Goal: Task Accomplishment & Management: Use online tool/utility

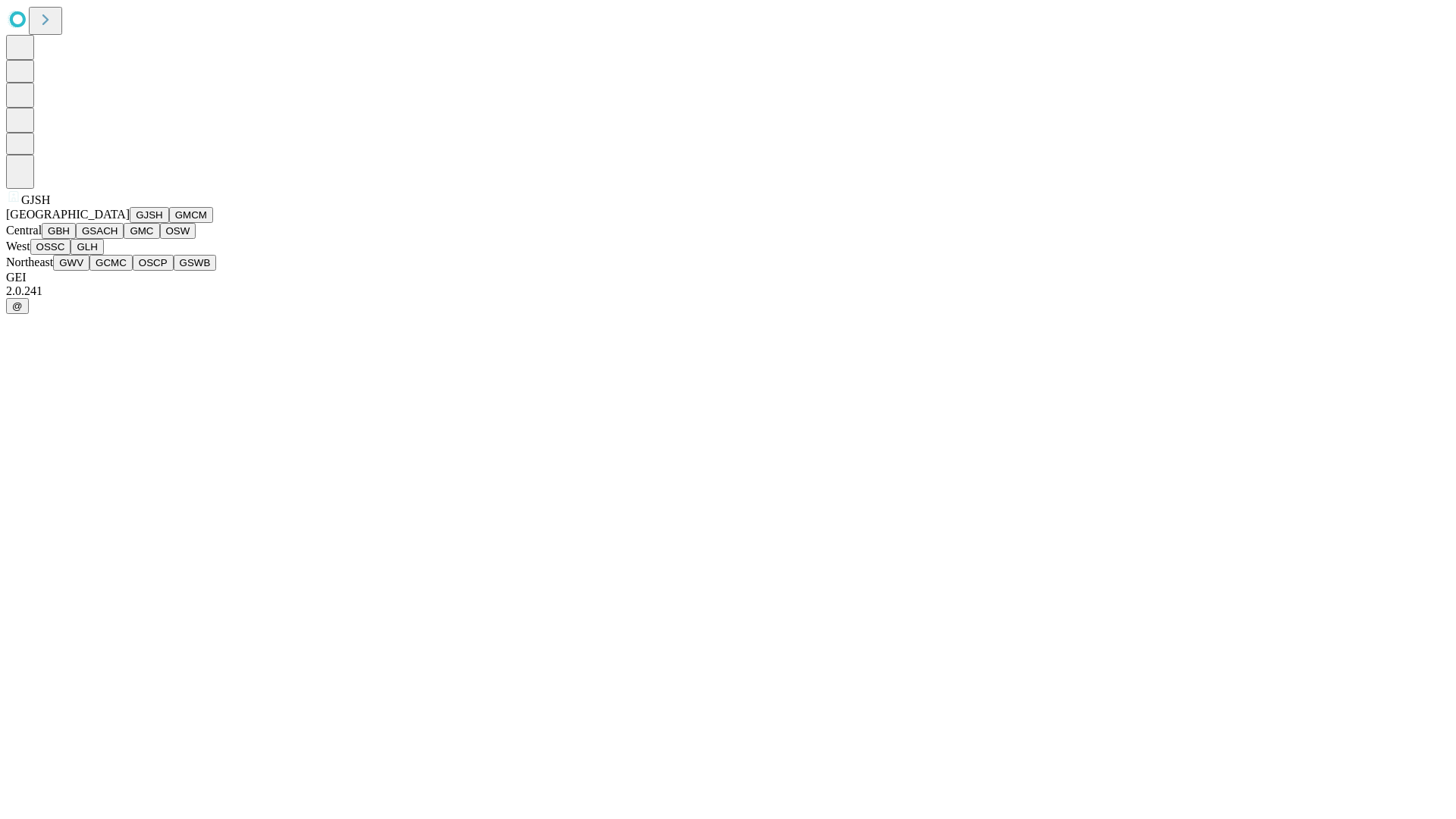
click at [130, 223] on button "GJSH" at bounding box center [150, 215] width 39 height 16
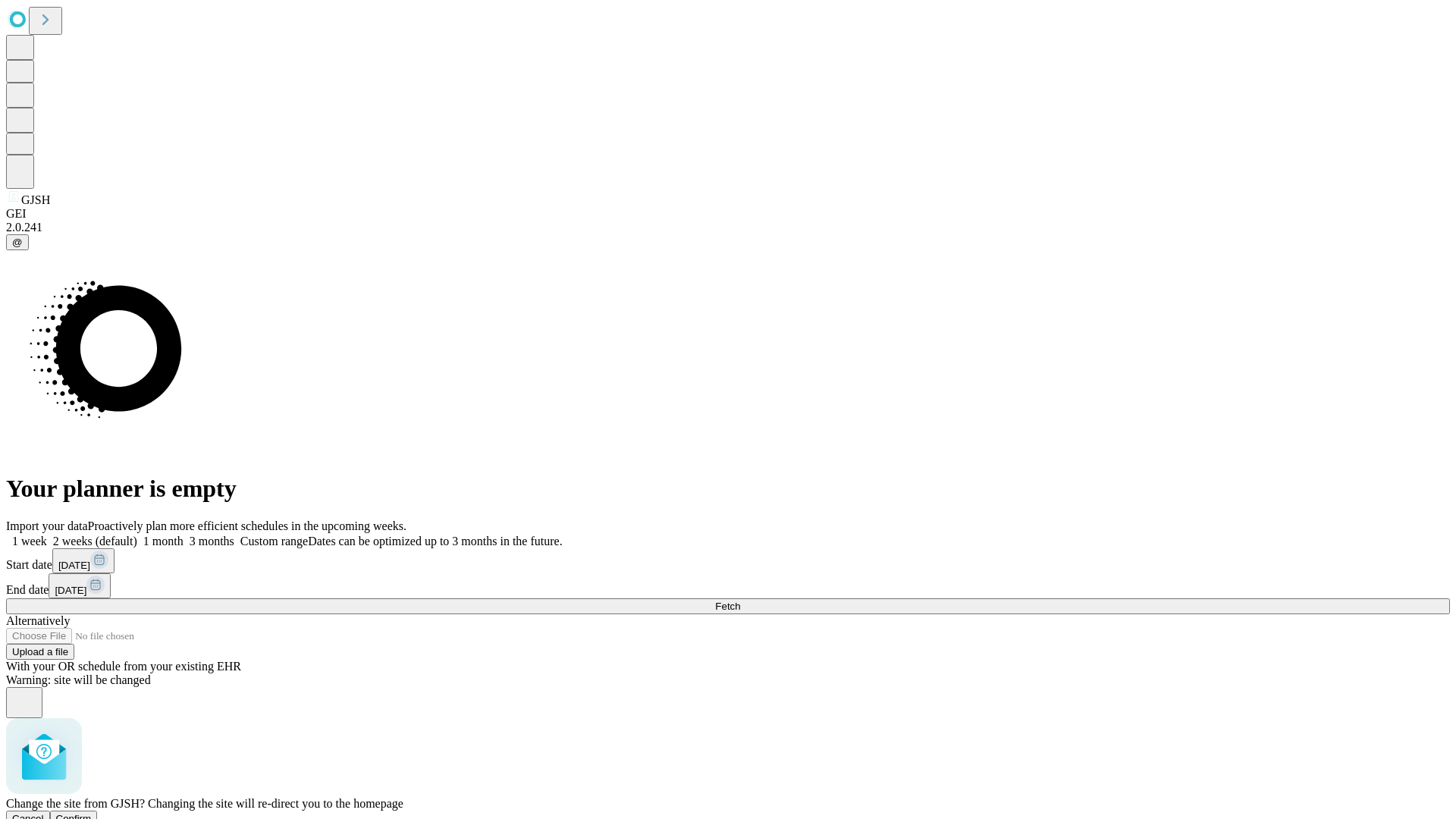
click at [92, 813] on span "Confirm" at bounding box center [73, 818] width 35 height 11
click at [47, 535] on label "1 week" at bounding box center [27, 541] width 41 height 13
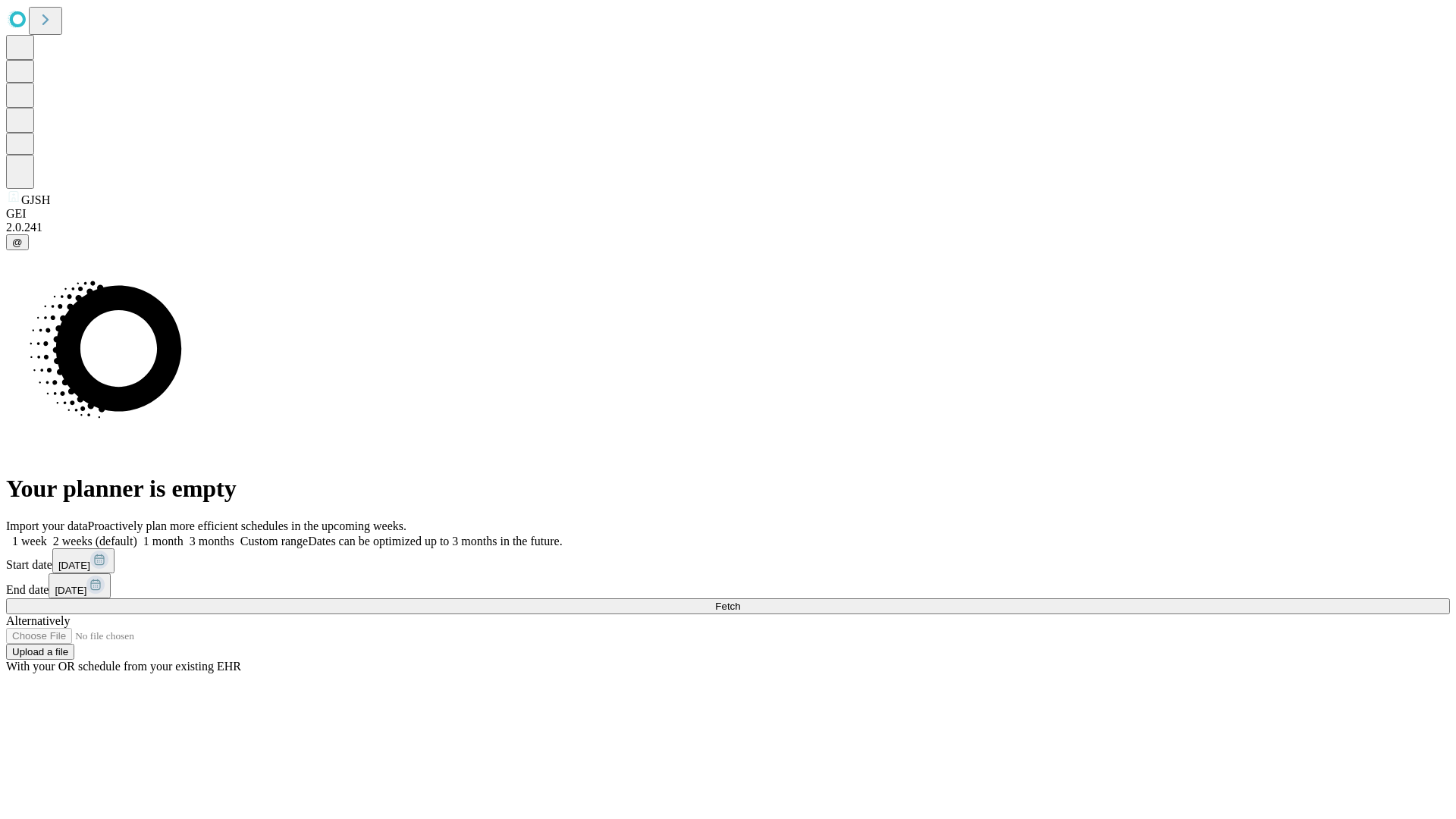
click at [740, 601] on span "Fetch" at bounding box center [728, 606] width 25 height 11
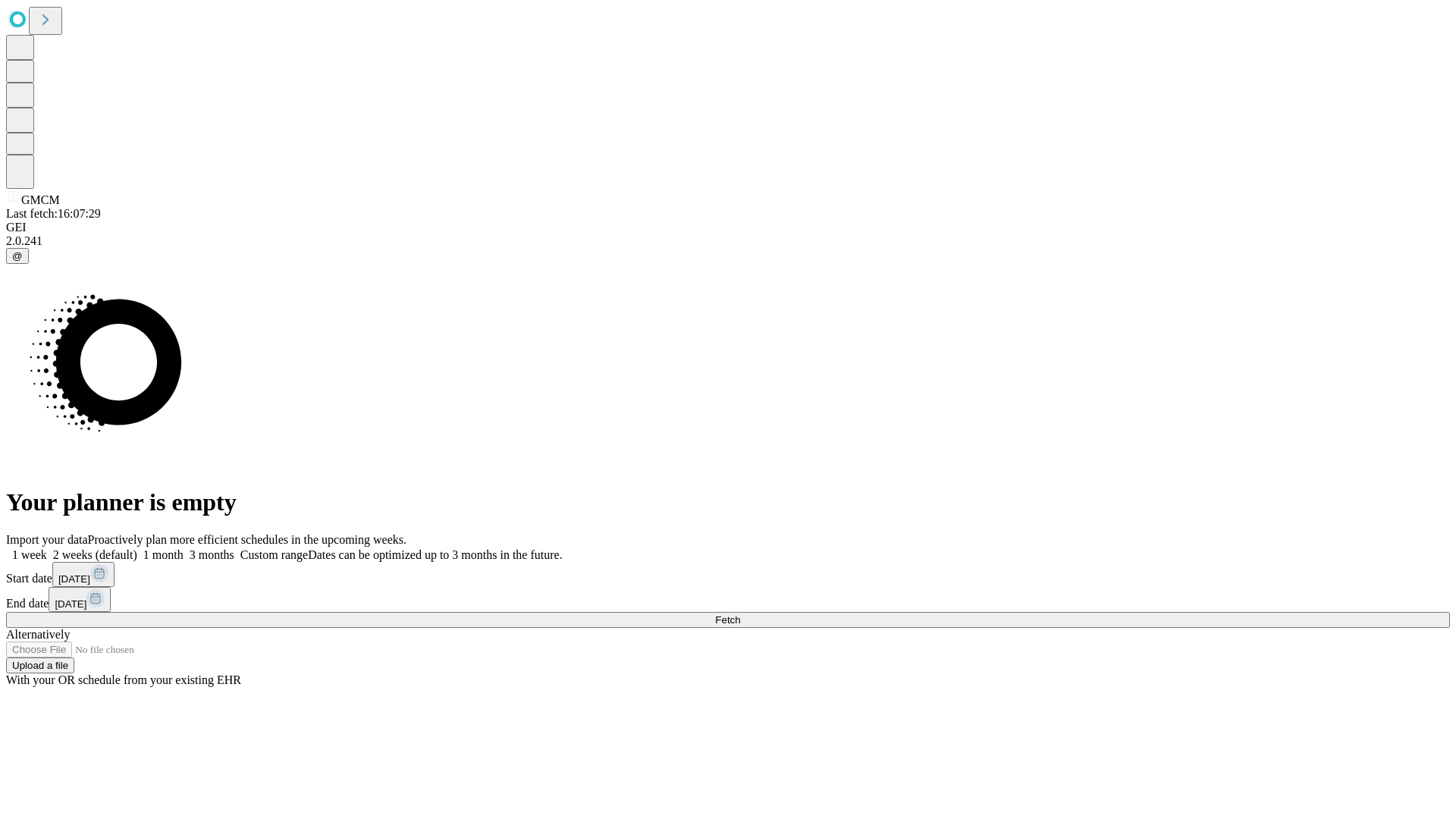
click at [47, 548] on label "1 week" at bounding box center [27, 554] width 41 height 13
click at [740, 614] on span "Fetch" at bounding box center [728, 620] width 25 height 11
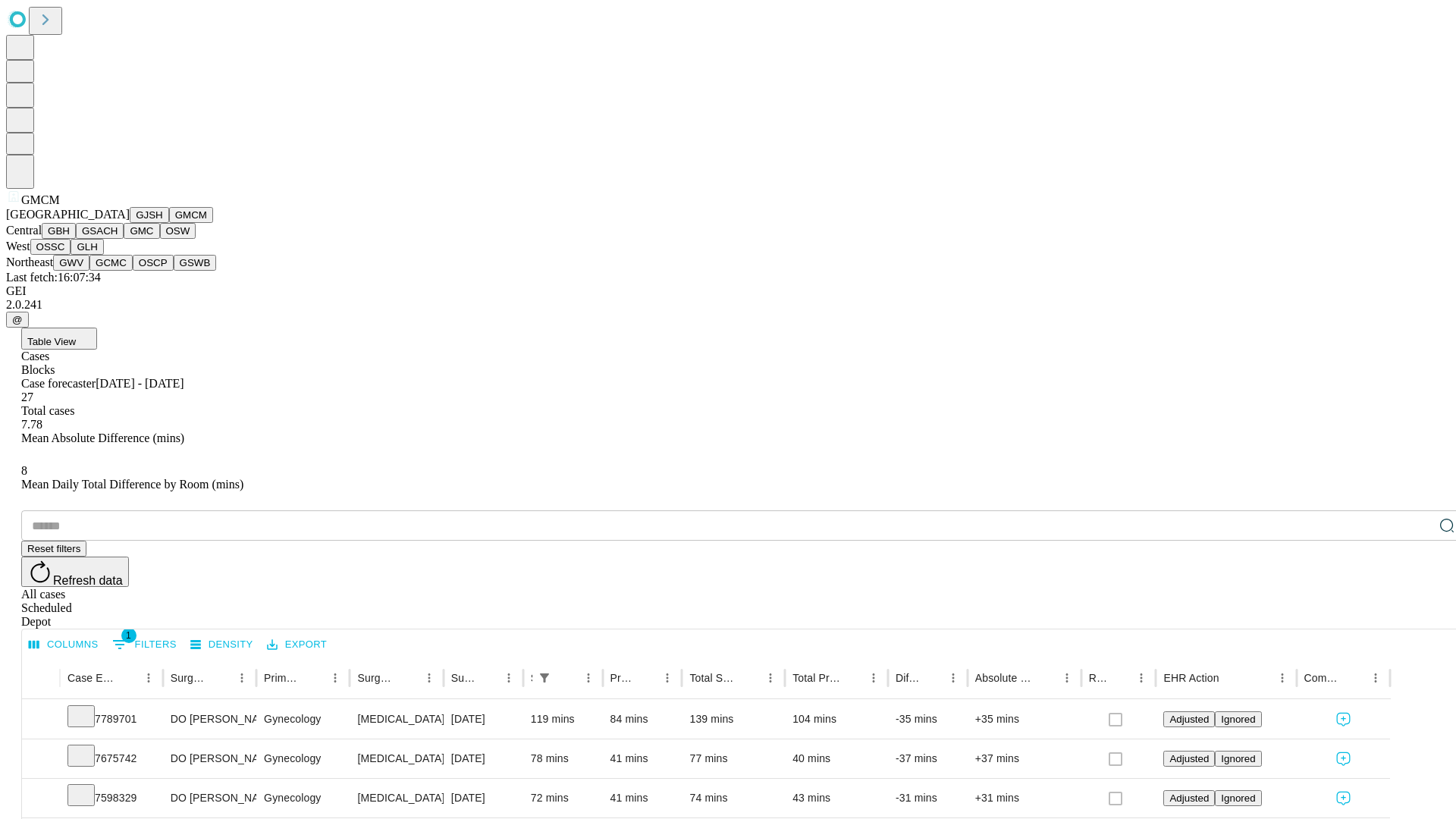
click at [76, 239] on button "GBH" at bounding box center [58, 231] width 34 height 16
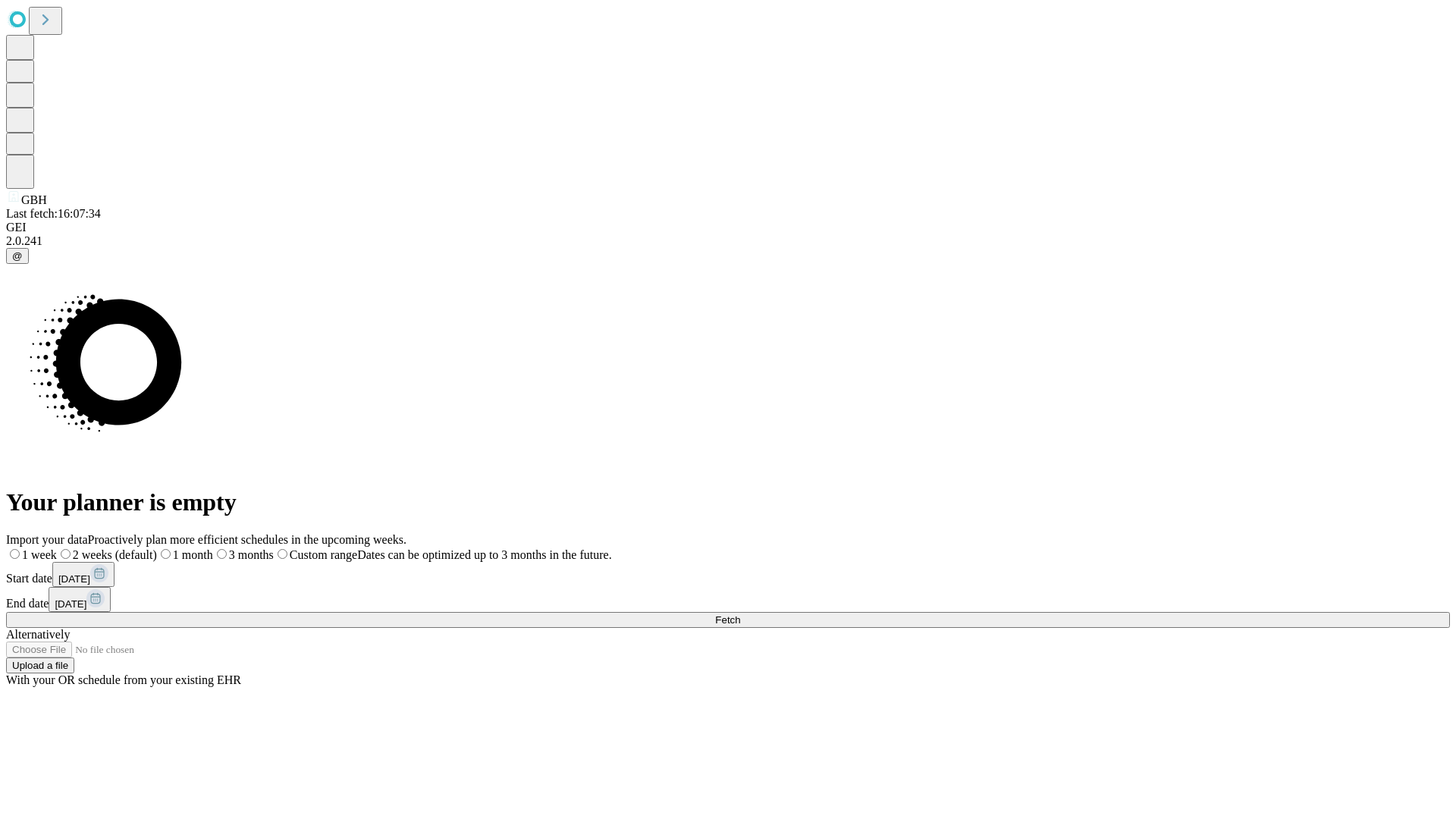
click at [57, 548] on label "1 week" at bounding box center [31, 554] width 51 height 13
click at [740, 614] on span "Fetch" at bounding box center [728, 620] width 25 height 11
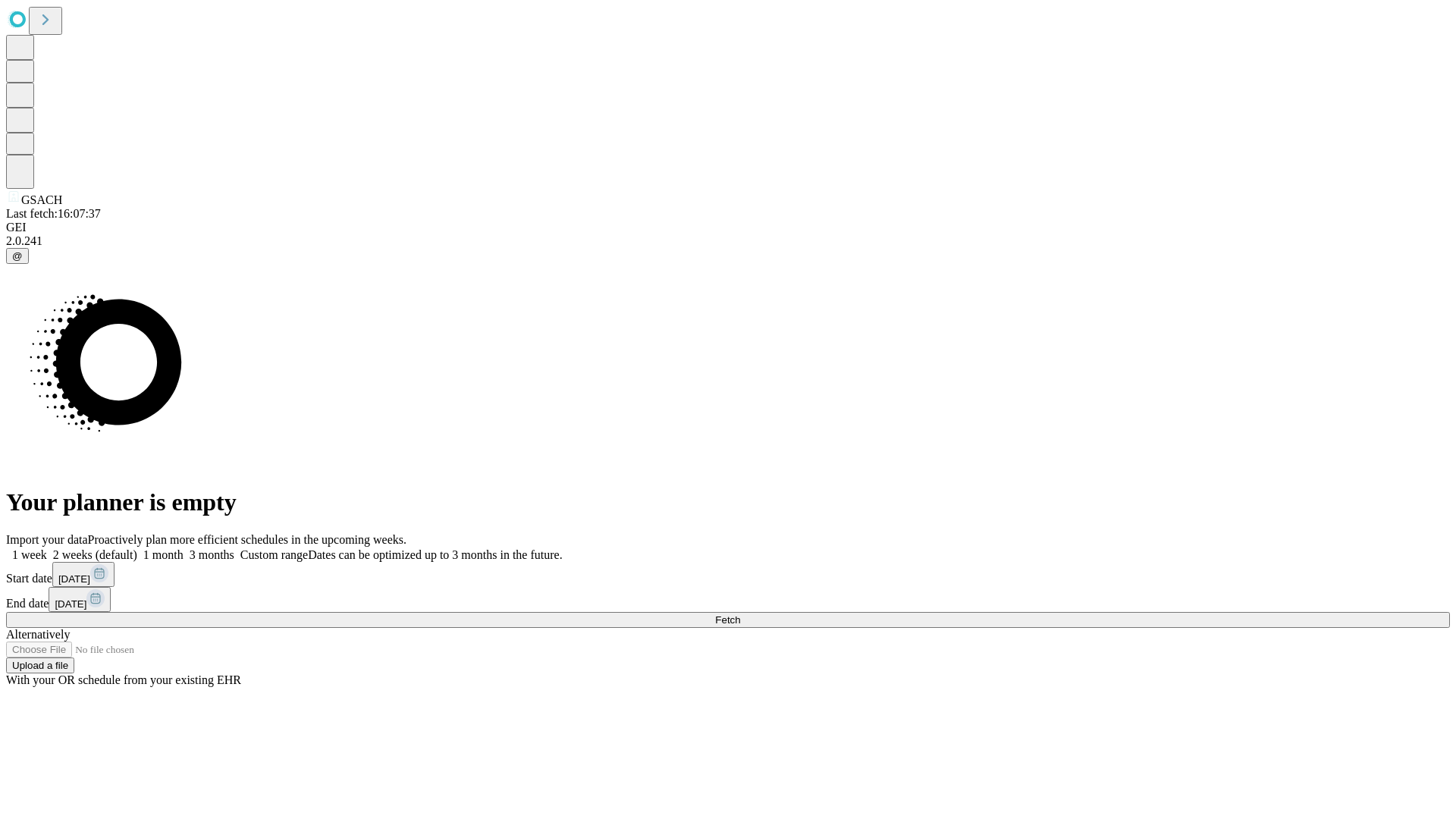
click at [47, 548] on label "1 week" at bounding box center [27, 554] width 41 height 13
click at [740, 614] on span "Fetch" at bounding box center [728, 620] width 25 height 11
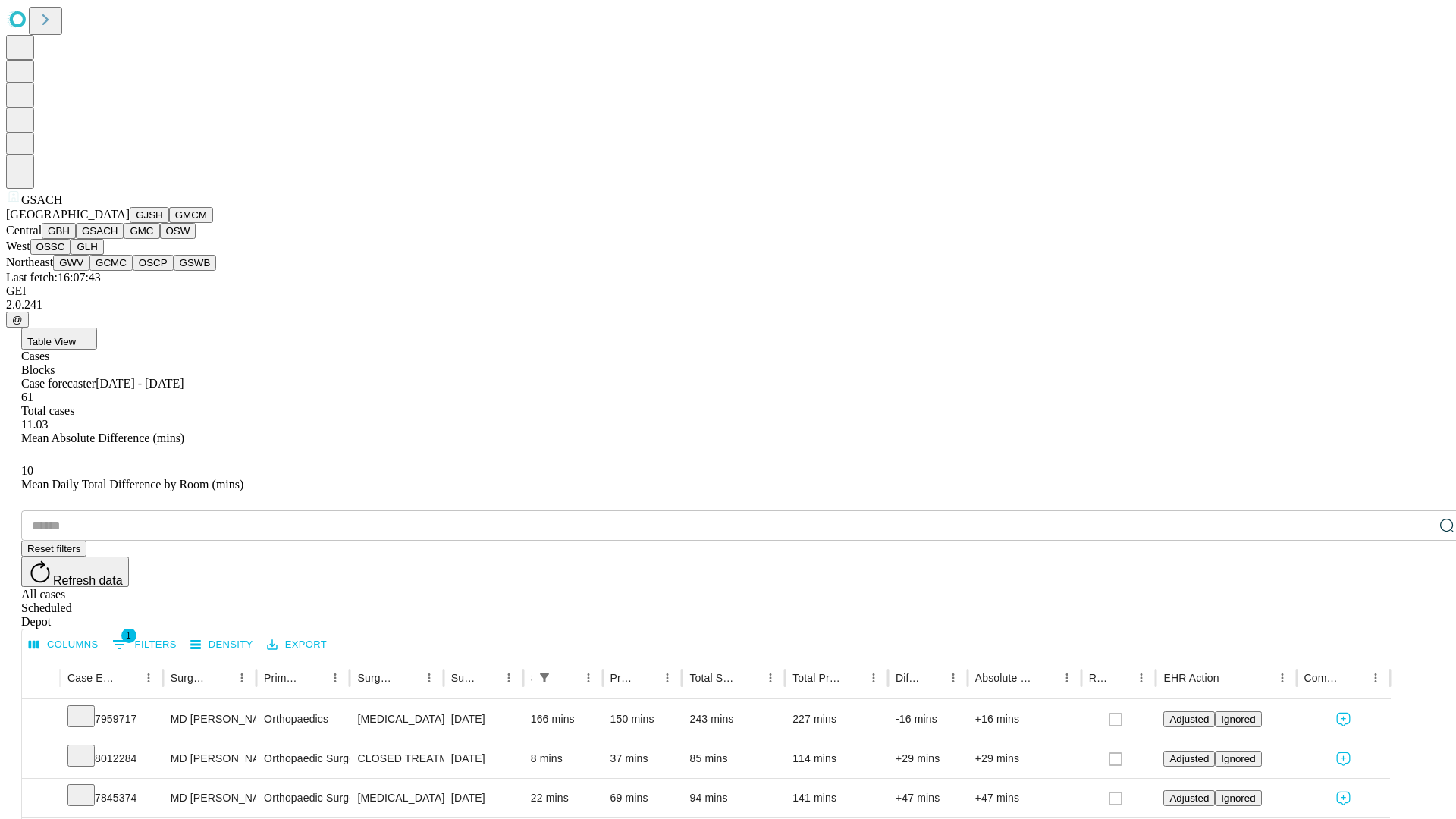
click at [124, 239] on button "GMC" at bounding box center [141, 231] width 35 height 16
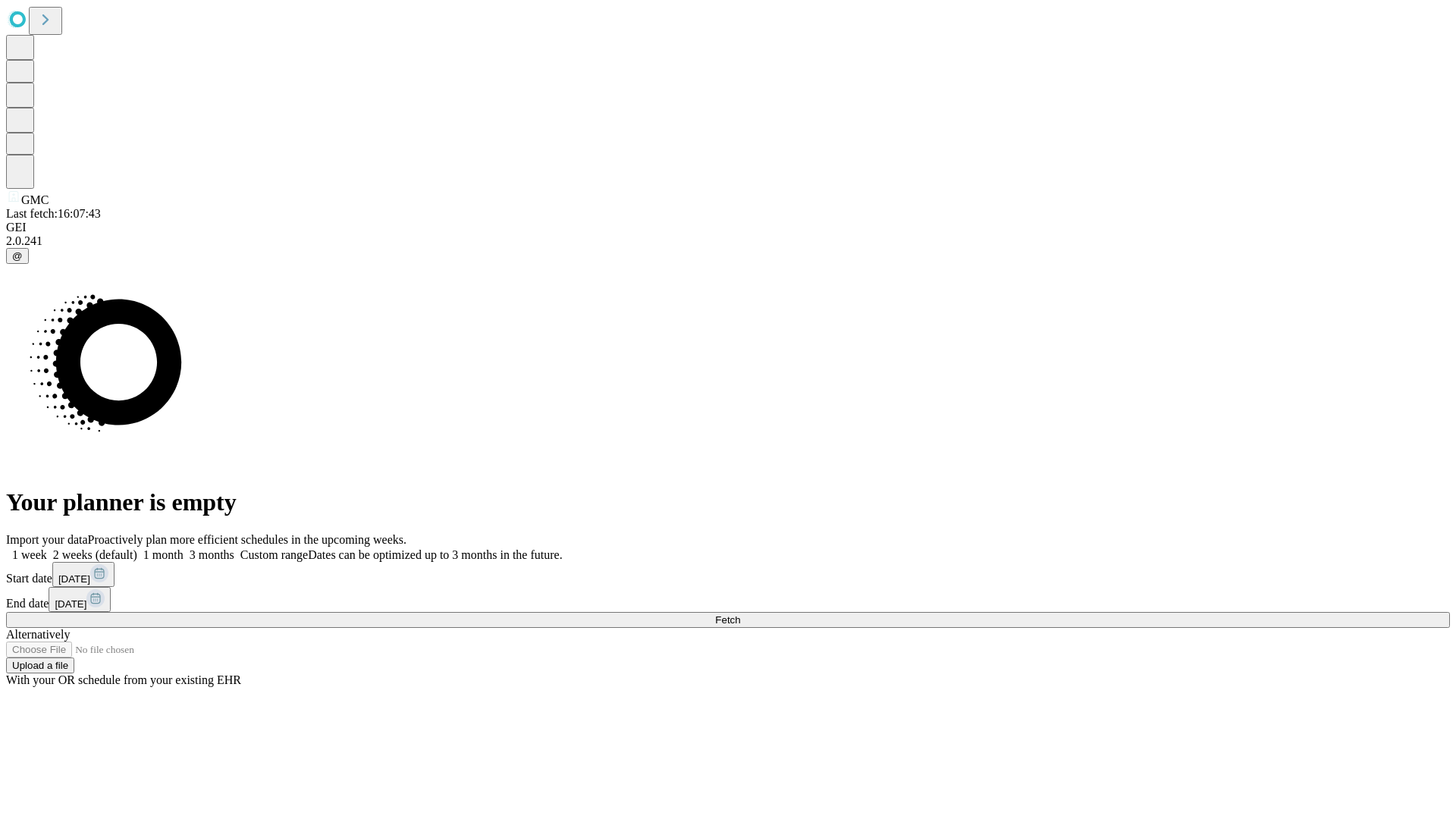
click at [47, 548] on label "1 week" at bounding box center [27, 554] width 41 height 13
click at [740, 614] on span "Fetch" at bounding box center [728, 620] width 25 height 11
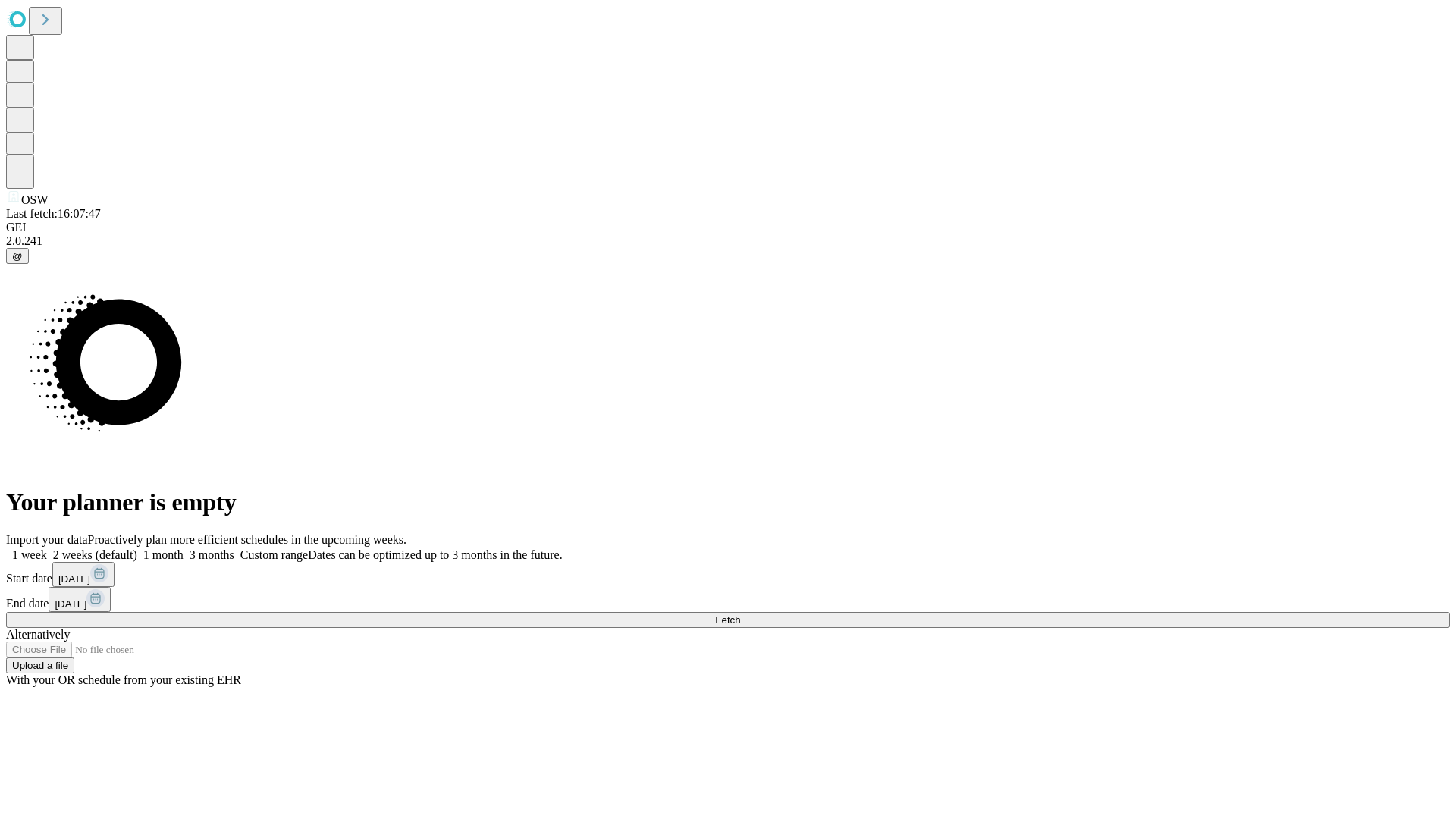
click at [740, 614] on span "Fetch" at bounding box center [728, 620] width 25 height 11
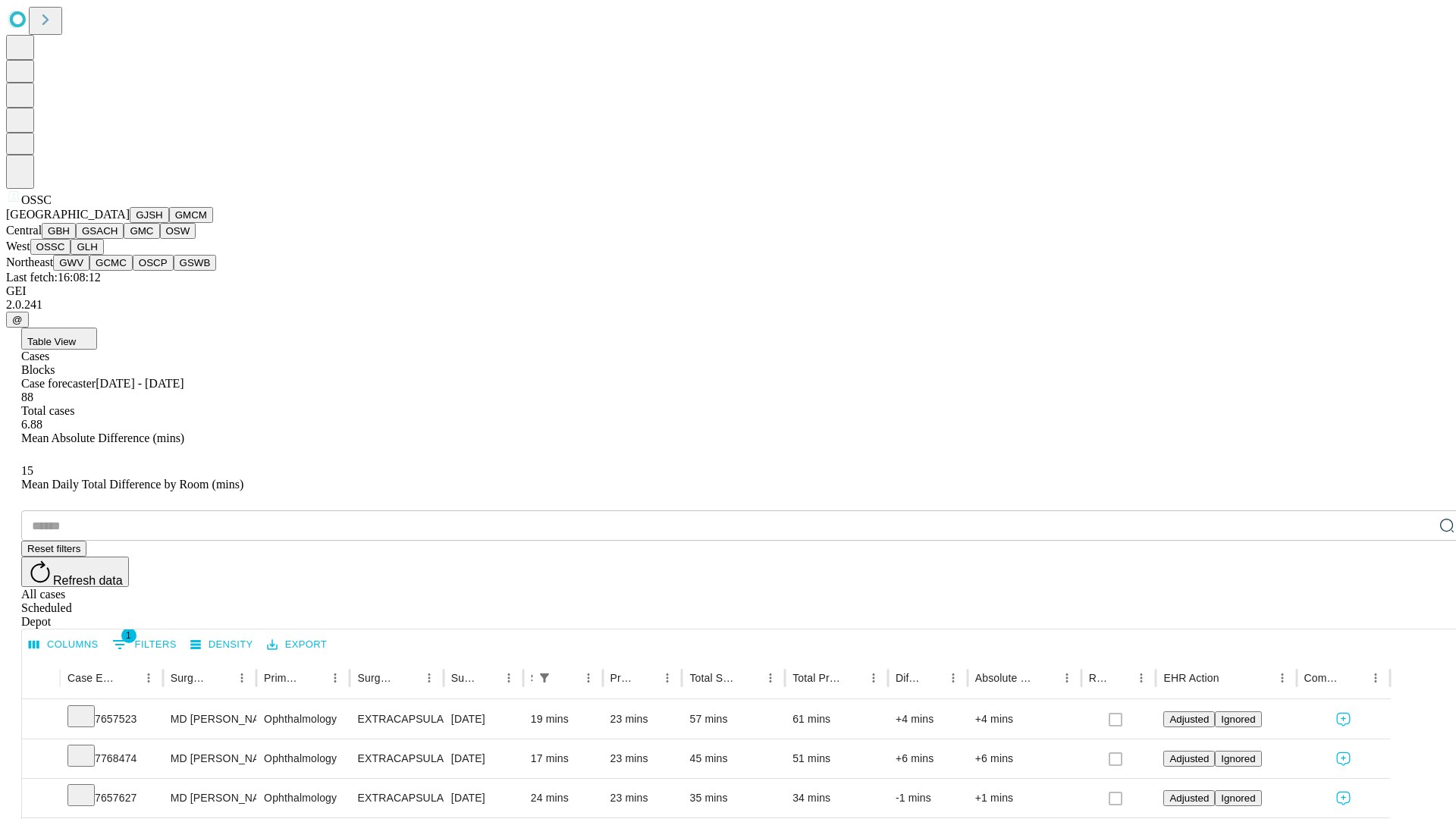
click at [103, 255] on button "GLH" at bounding box center [87, 246] width 32 height 16
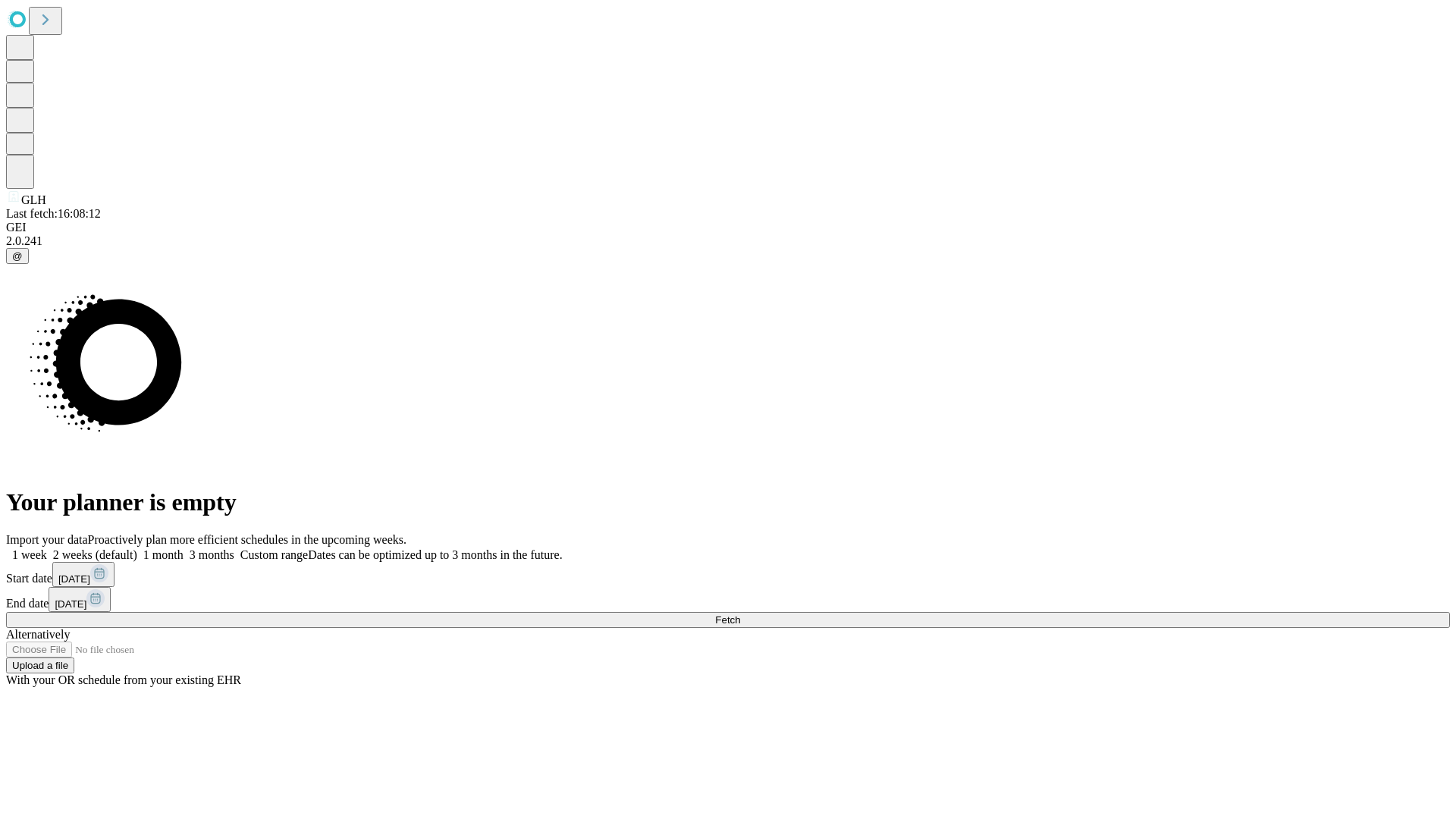
click at [47, 548] on label "1 week" at bounding box center [27, 554] width 41 height 13
click at [740, 614] on span "Fetch" at bounding box center [728, 620] width 25 height 11
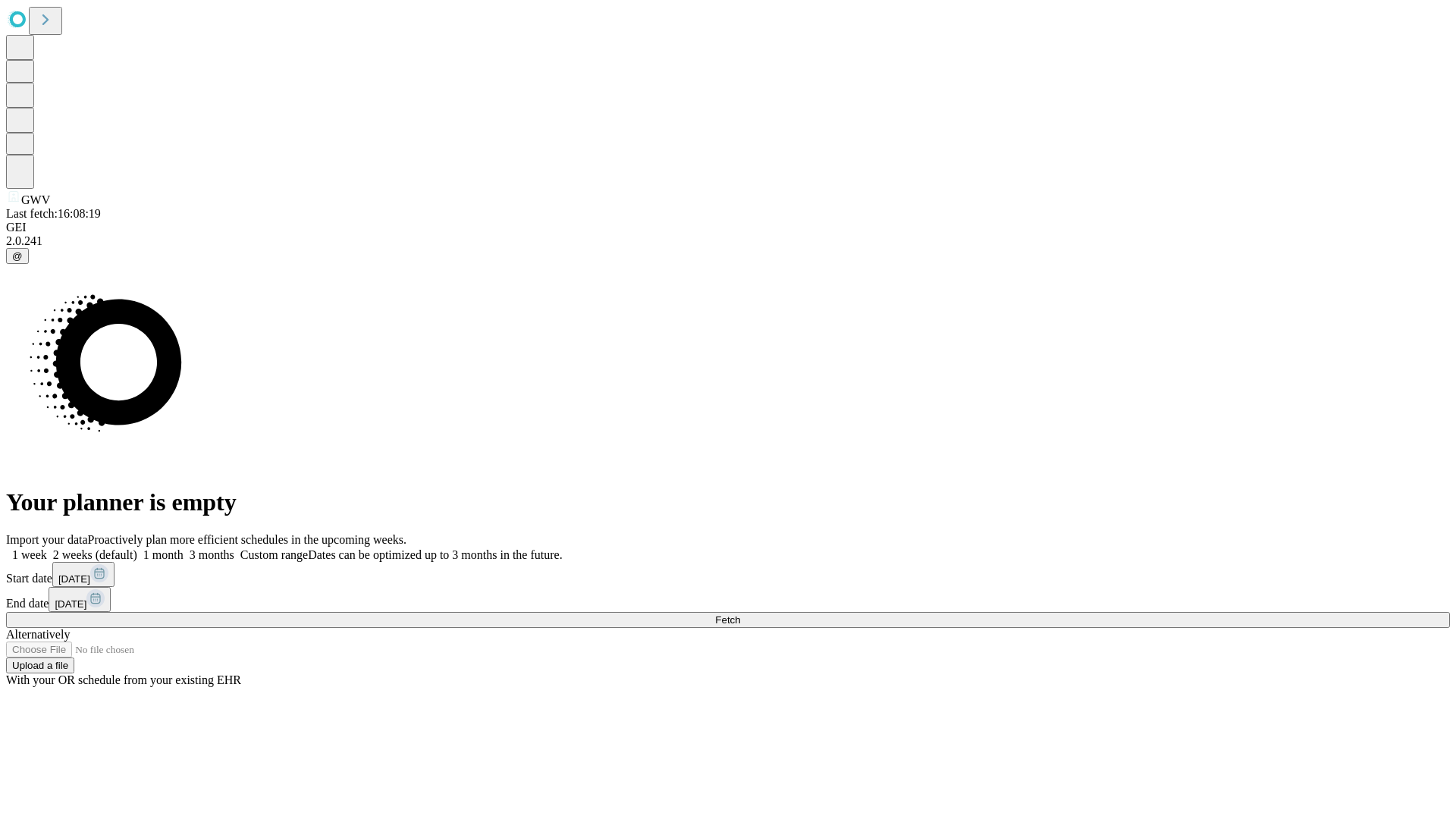
click at [740, 614] on span "Fetch" at bounding box center [728, 620] width 25 height 11
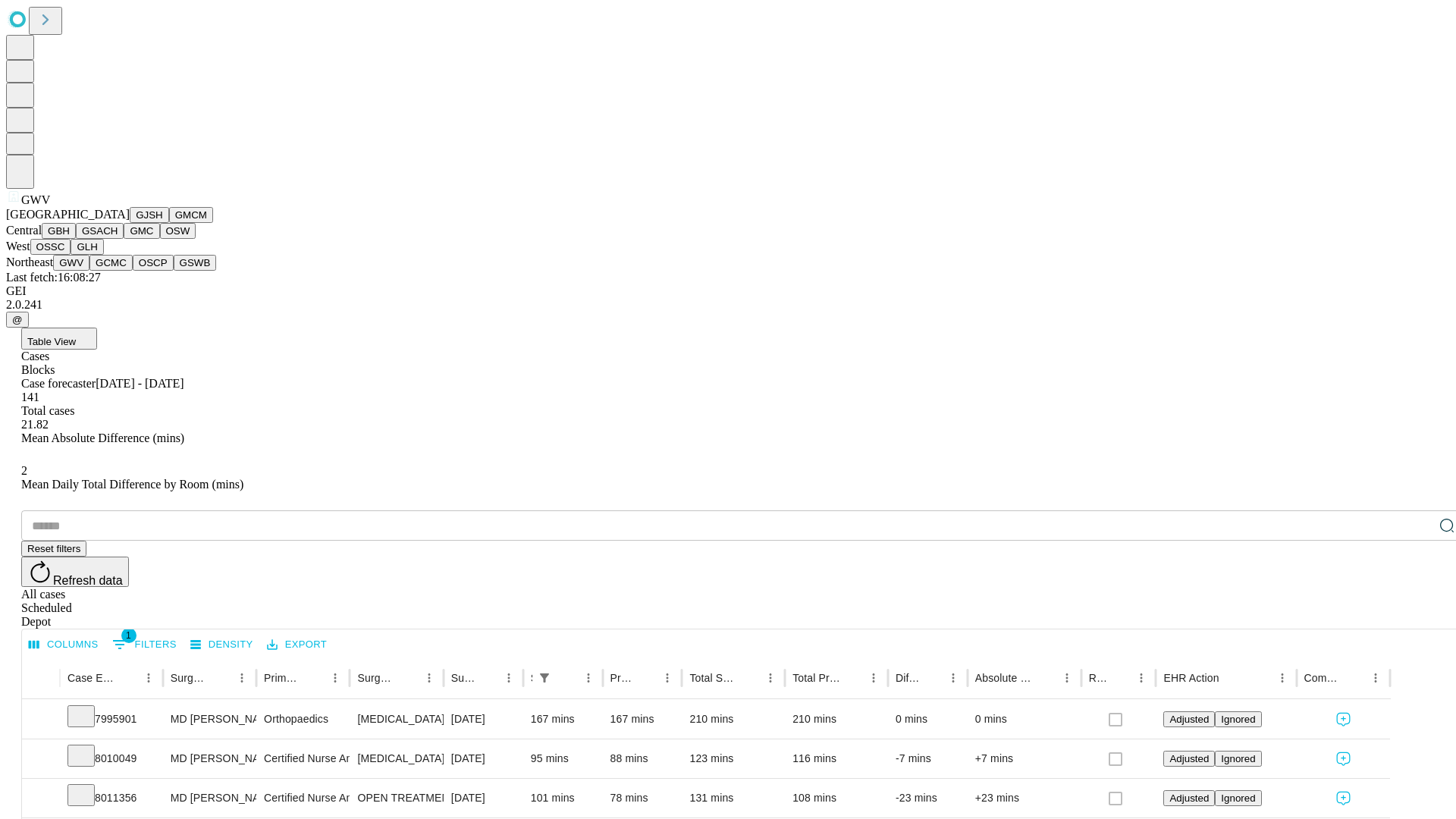
click at [117, 271] on button "GCMC" at bounding box center [111, 263] width 43 height 16
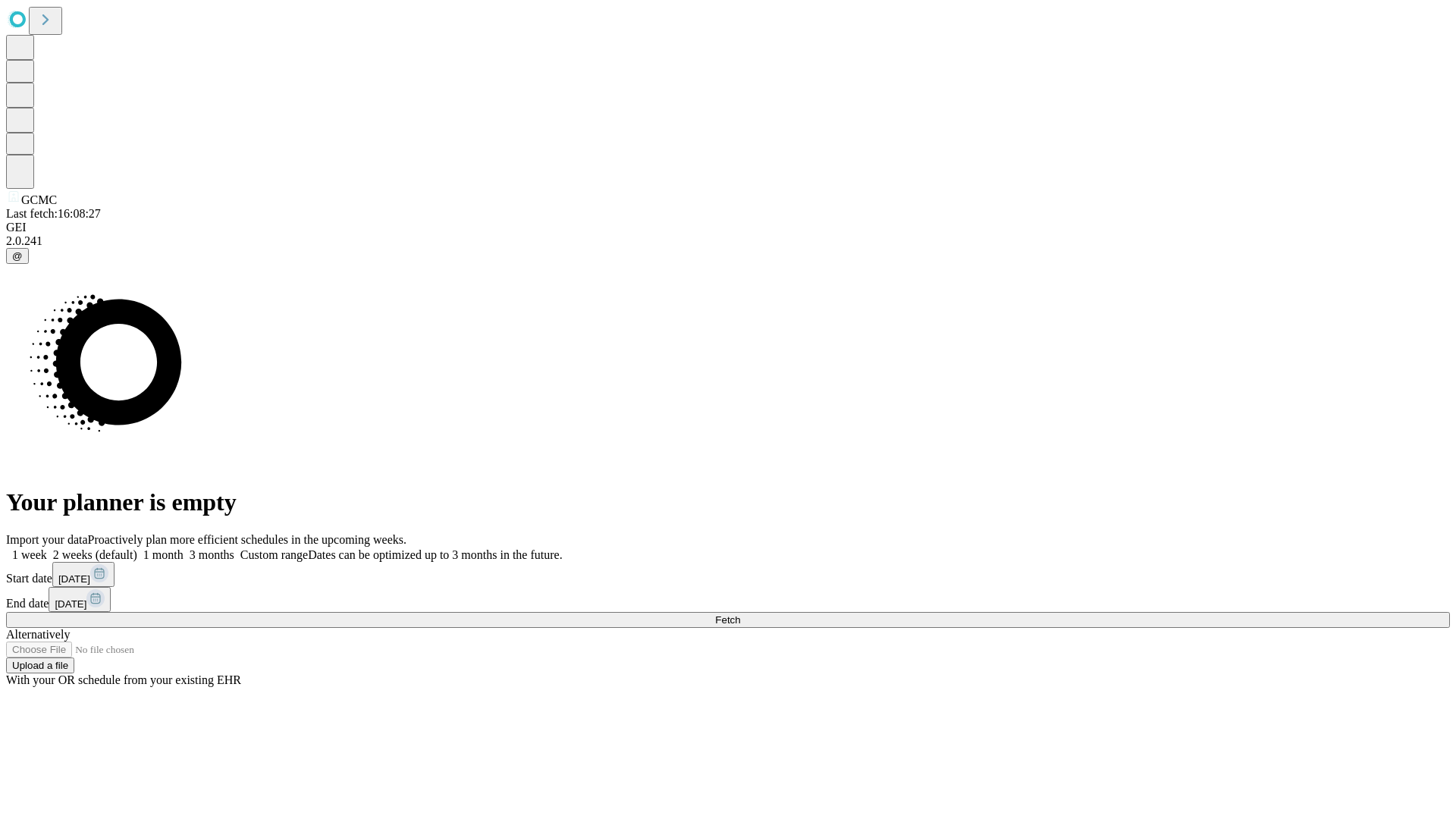
click at [740, 614] on span "Fetch" at bounding box center [728, 620] width 25 height 11
